Goal: Consume media (video, audio)

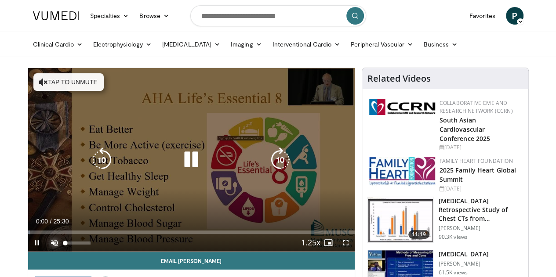
click at [46, 252] on span "Video Player" at bounding box center [55, 243] width 18 height 18
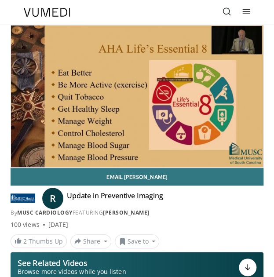
click at [17, 138] on video-js "**********" at bounding box center [137, 97] width 252 height 142
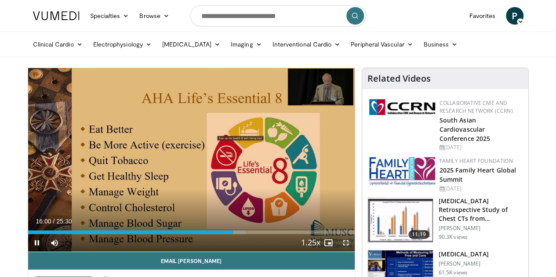
click at [349, 252] on span "Video Player" at bounding box center [346, 243] width 18 height 18
click at [351, 252] on span "Video Player" at bounding box center [346, 243] width 18 height 18
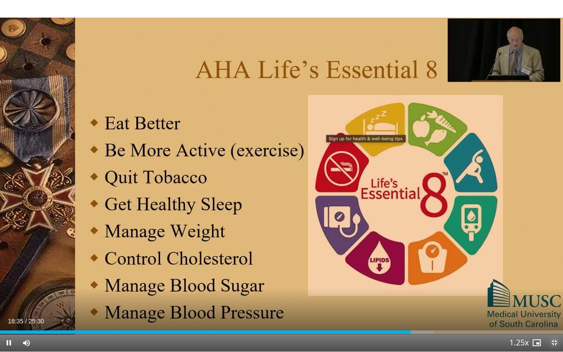
click at [554, 277] on span "Video Player" at bounding box center [554, 343] width 18 height 18
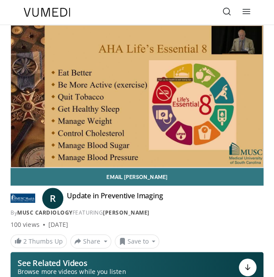
click at [211, 209] on div "By MUSC Cardiology FEATURING Robert Biederman" at bounding box center [137, 213] width 253 height 8
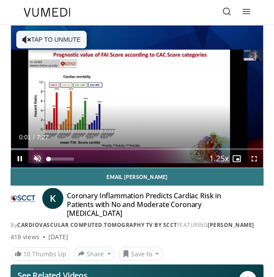
click at [38, 159] on span "Video Player" at bounding box center [38, 159] width 18 height 18
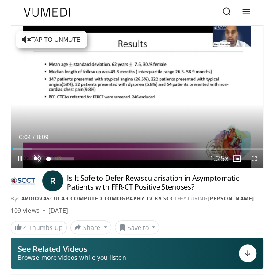
click at [37, 160] on span "Video Player" at bounding box center [38, 159] width 18 height 18
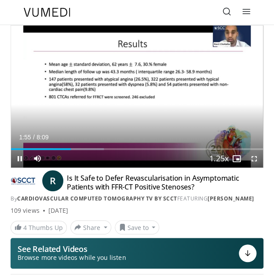
click at [258, 155] on span "Video Player" at bounding box center [254, 159] width 18 height 18
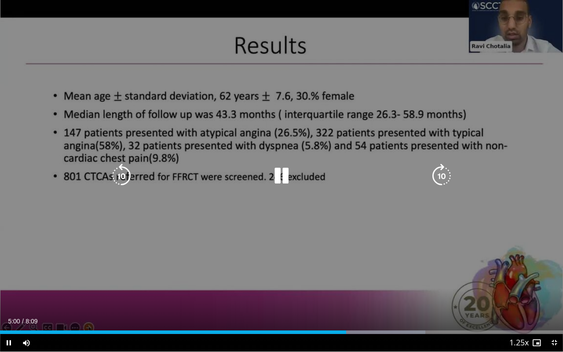
click at [273, 120] on div "10 seconds Tap to unmute" at bounding box center [281, 175] width 563 height 351
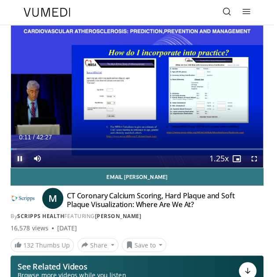
click at [18, 159] on span "Video Player" at bounding box center [20, 159] width 18 height 18
